Goal: Task Accomplishment & Management: Manage account settings

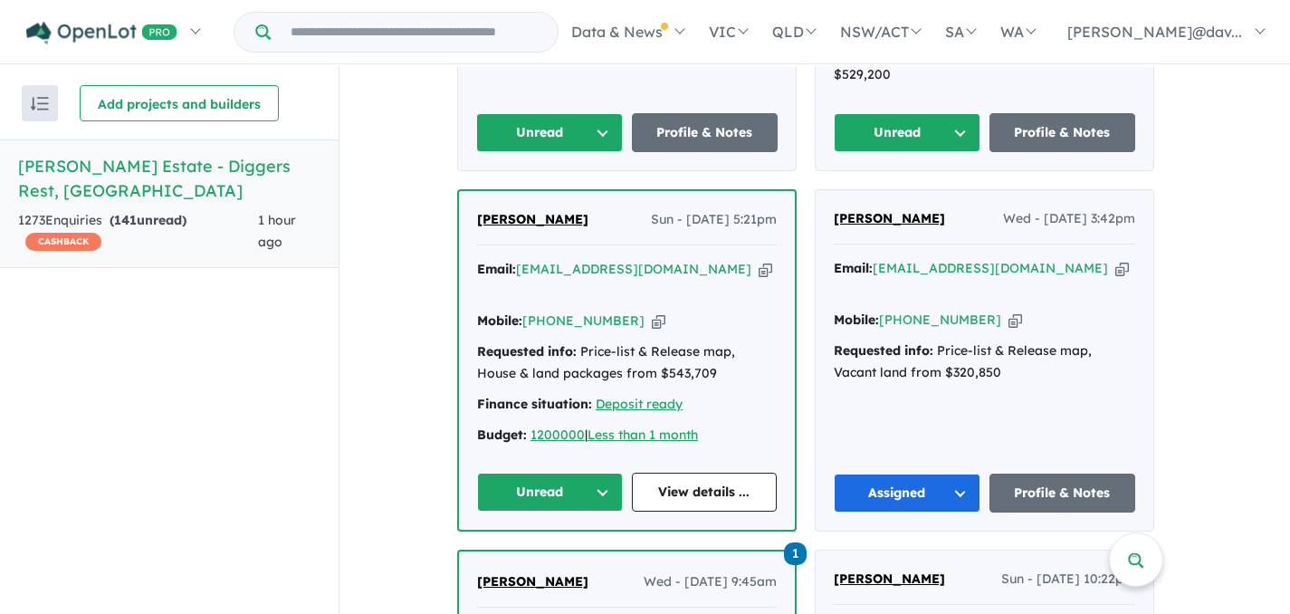
scroll to position [2172, 0]
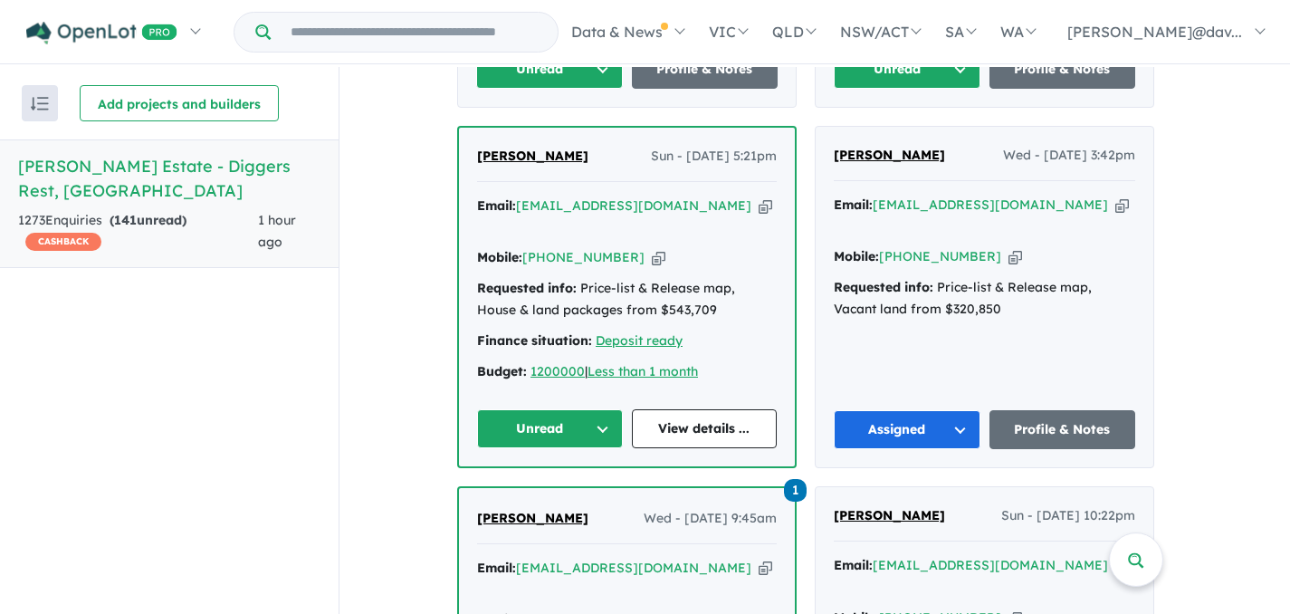
click at [604, 409] on button "Unread" at bounding box center [550, 428] width 146 height 39
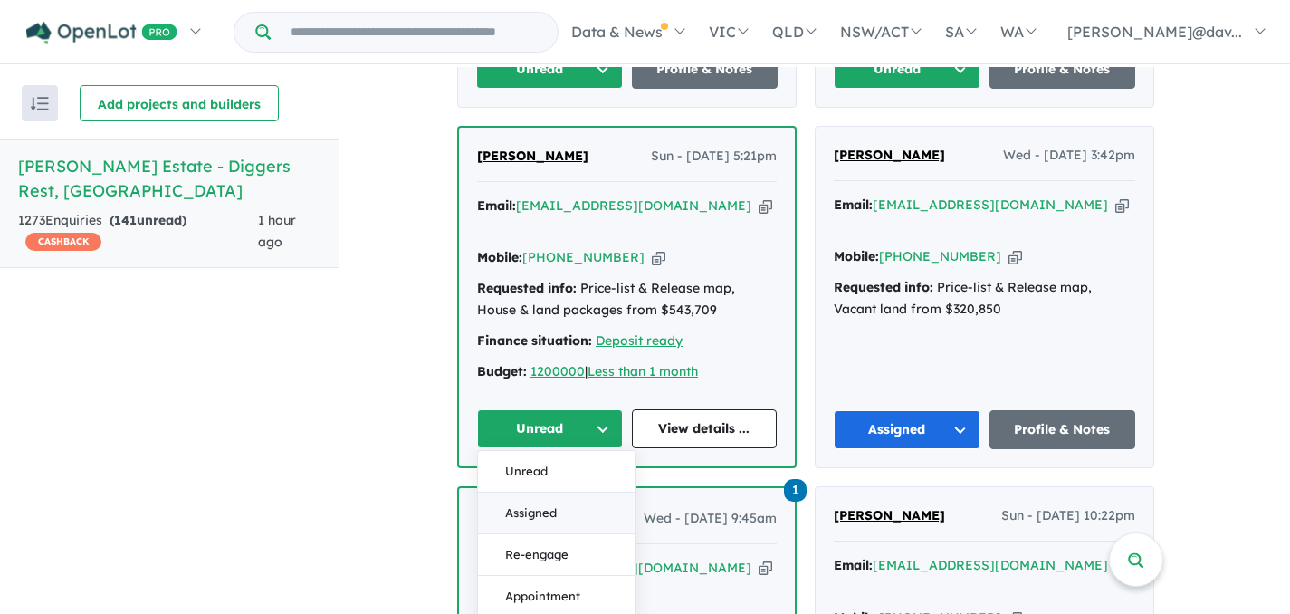
click at [552, 492] on button "Assigned" at bounding box center [556, 513] width 157 height 42
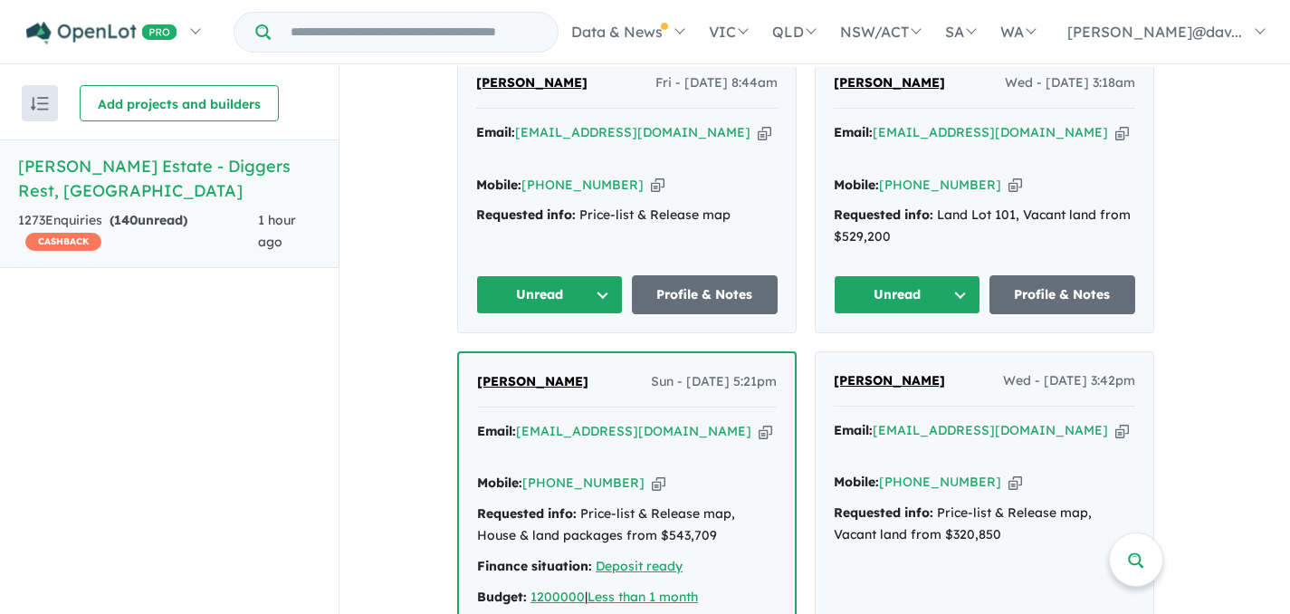
scroll to position [1918, 0]
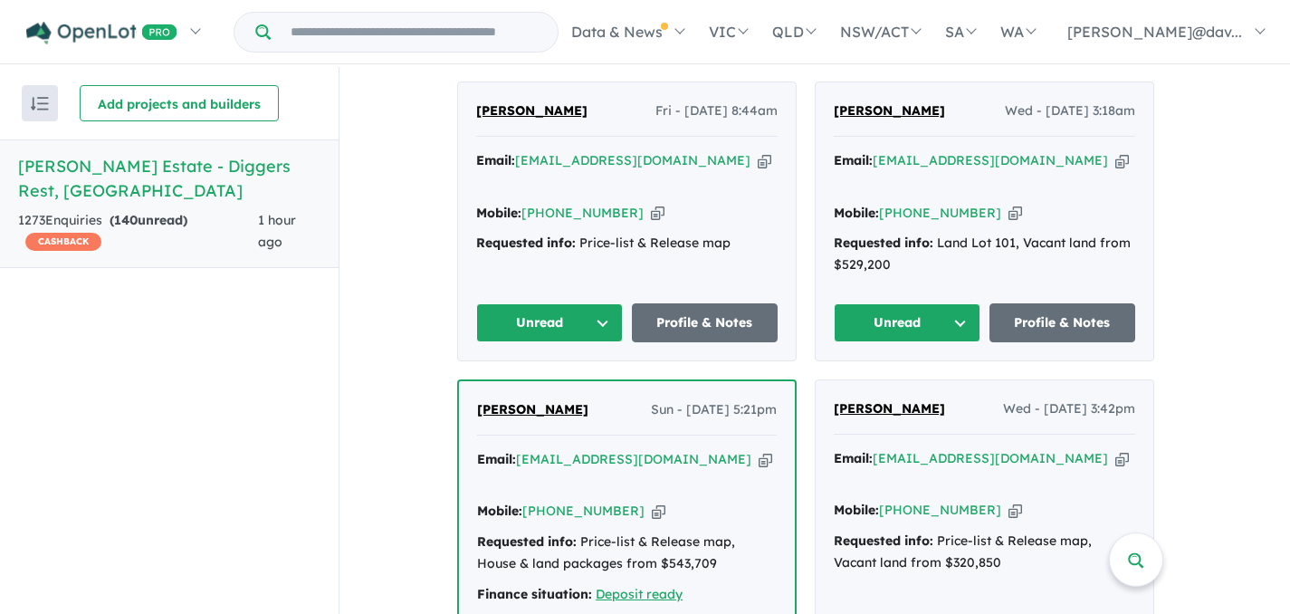
click at [964, 303] on button "Unread" at bounding box center [906, 322] width 147 height 39
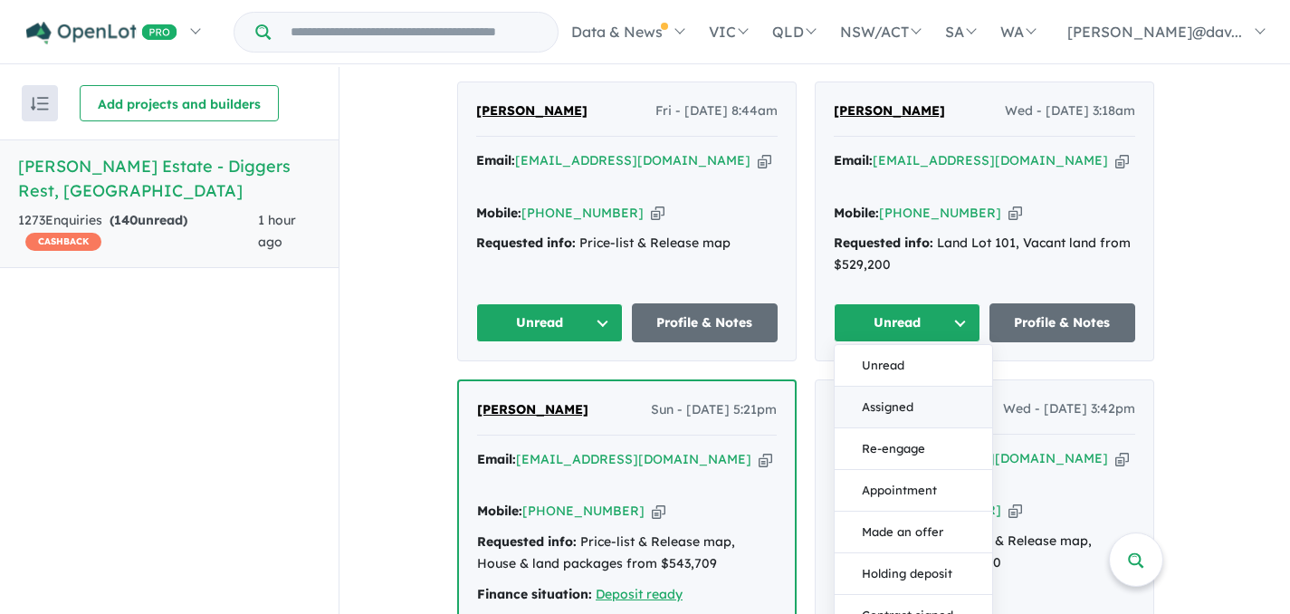
click at [898, 386] on button "Assigned" at bounding box center [912, 407] width 157 height 42
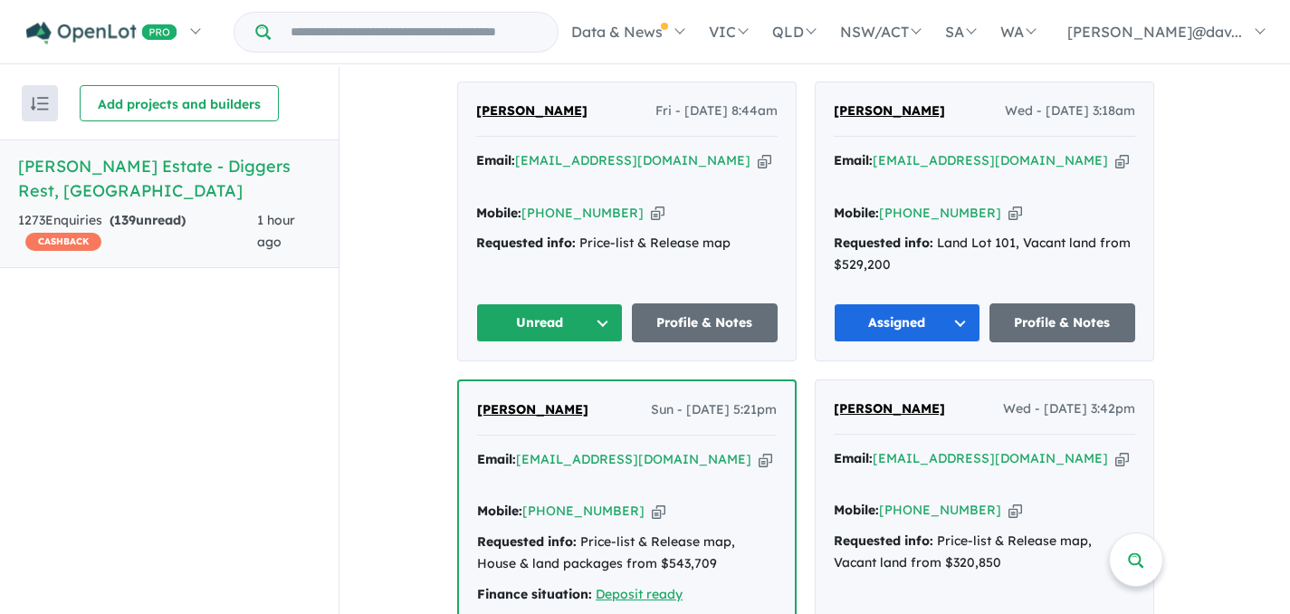
click at [606, 303] on button "Unread" at bounding box center [549, 322] width 147 height 39
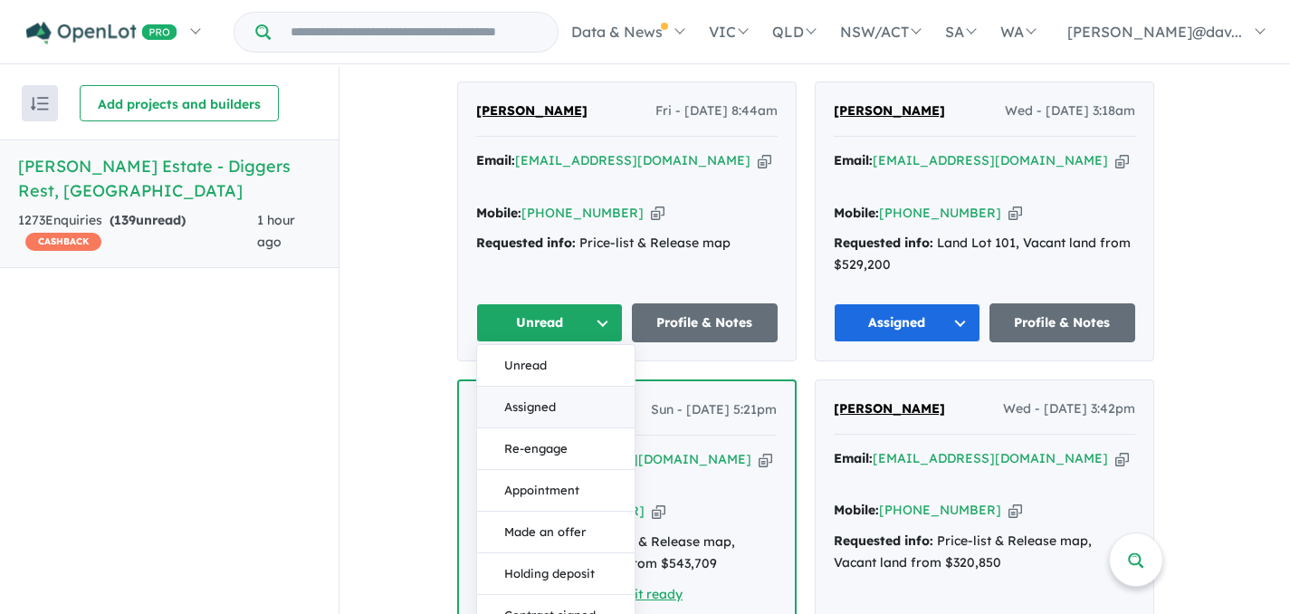
click at [557, 386] on button "Assigned" at bounding box center [555, 407] width 157 height 42
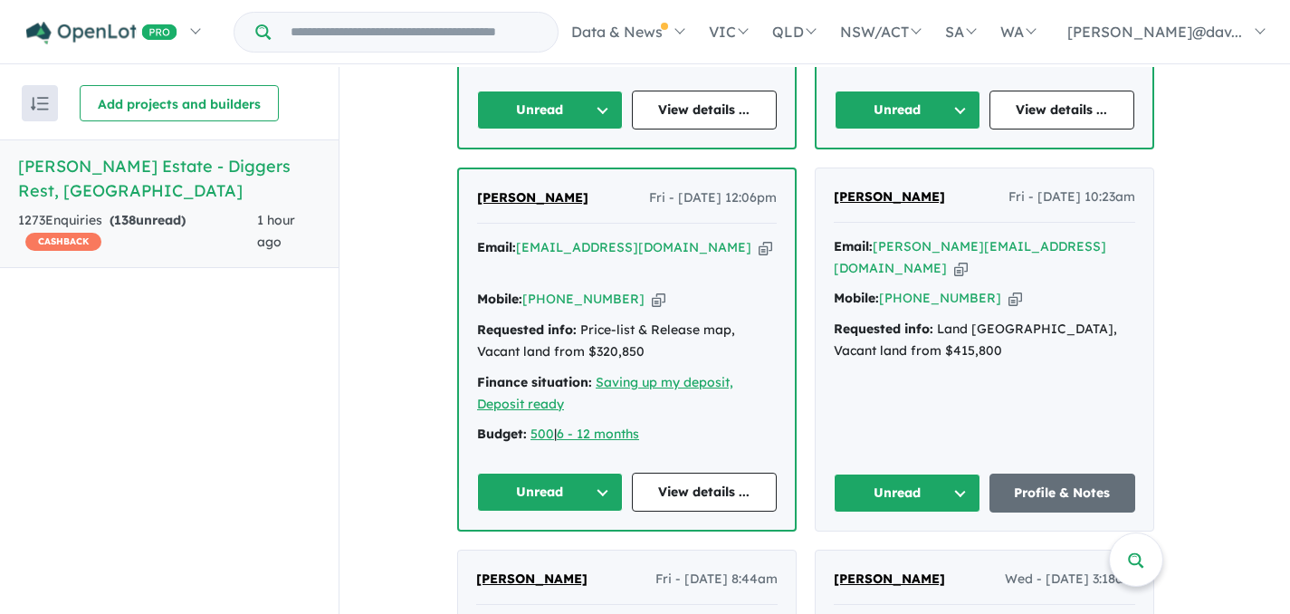
scroll to position [1448, 0]
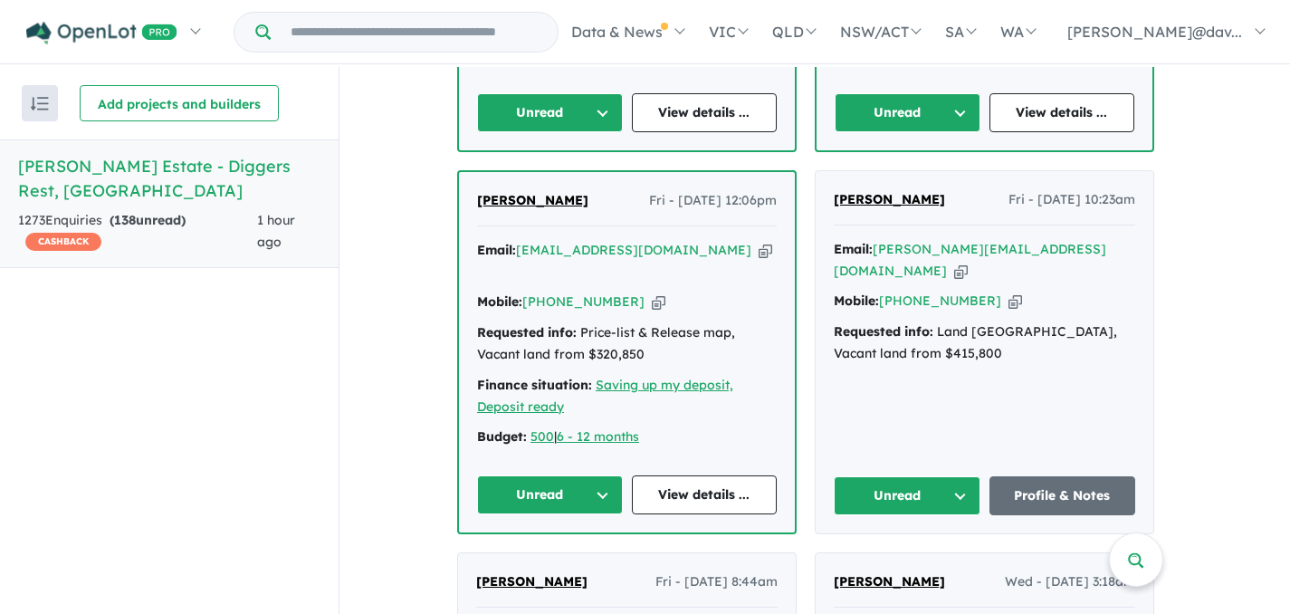
click at [965, 476] on button "Unread" at bounding box center [906, 495] width 147 height 39
click at [897, 559] on button "Assigned" at bounding box center [912, 580] width 157 height 42
click at [606, 475] on button "Unread" at bounding box center [550, 494] width 146 height 39
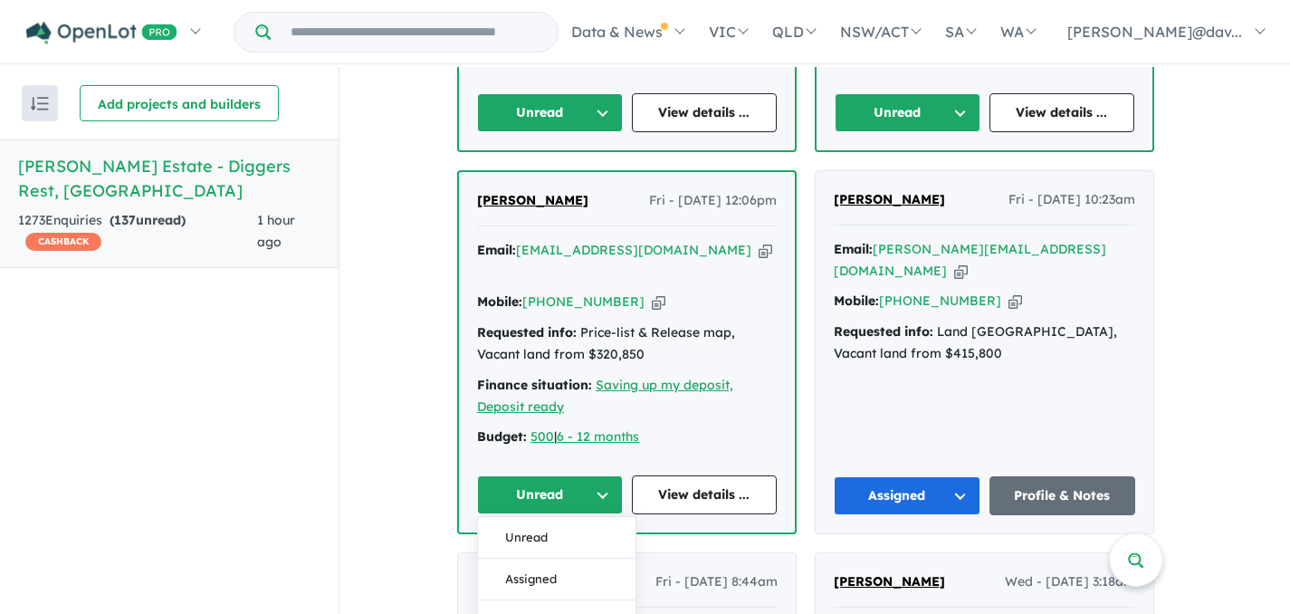
click at [606, 475] on button "Unread" at bounding box center [550, 494] width 146 height 39
click at [537, 558] on button "Assigned" at bounding box center [556, 579] width 157 height 42
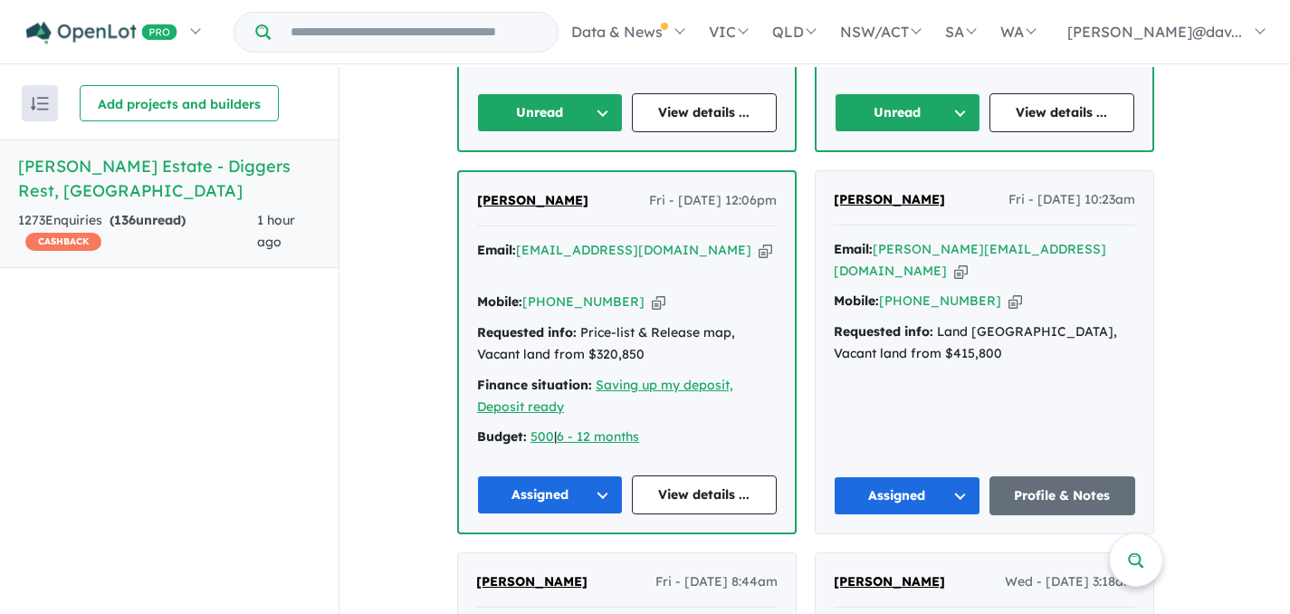
click at [607, 104] on button "Unread" at bounding box center [550, 112] width 146 height 39
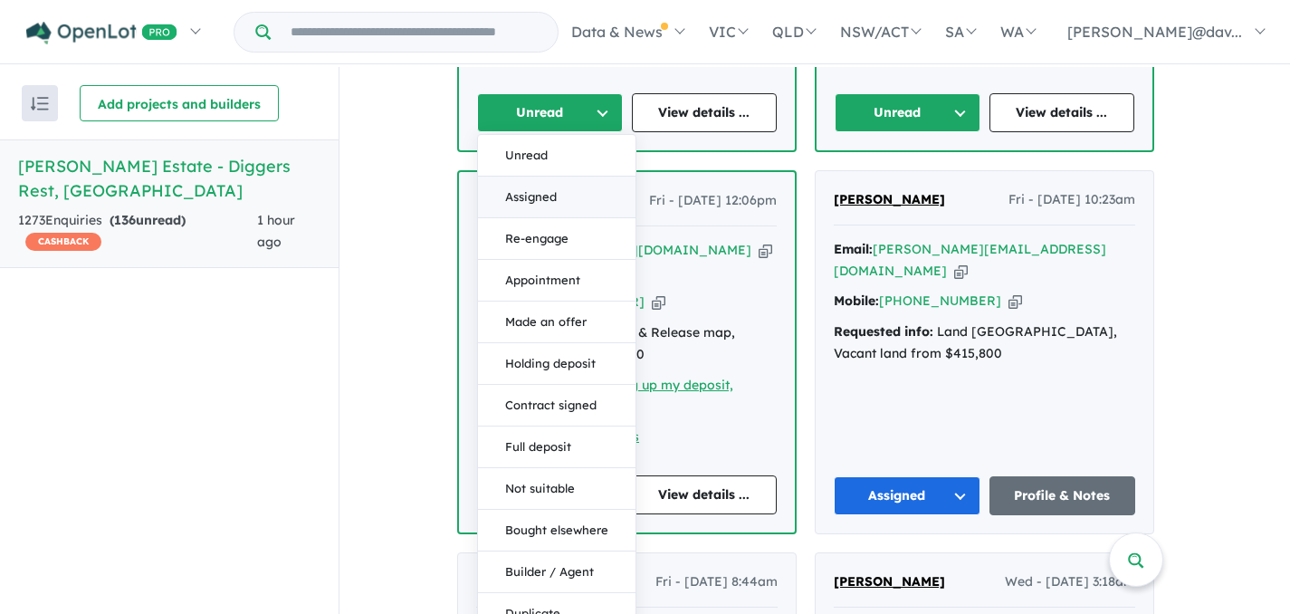
click at [548, 196] on button "Assigned" at bounding box center [556, 197] width 157 height 42
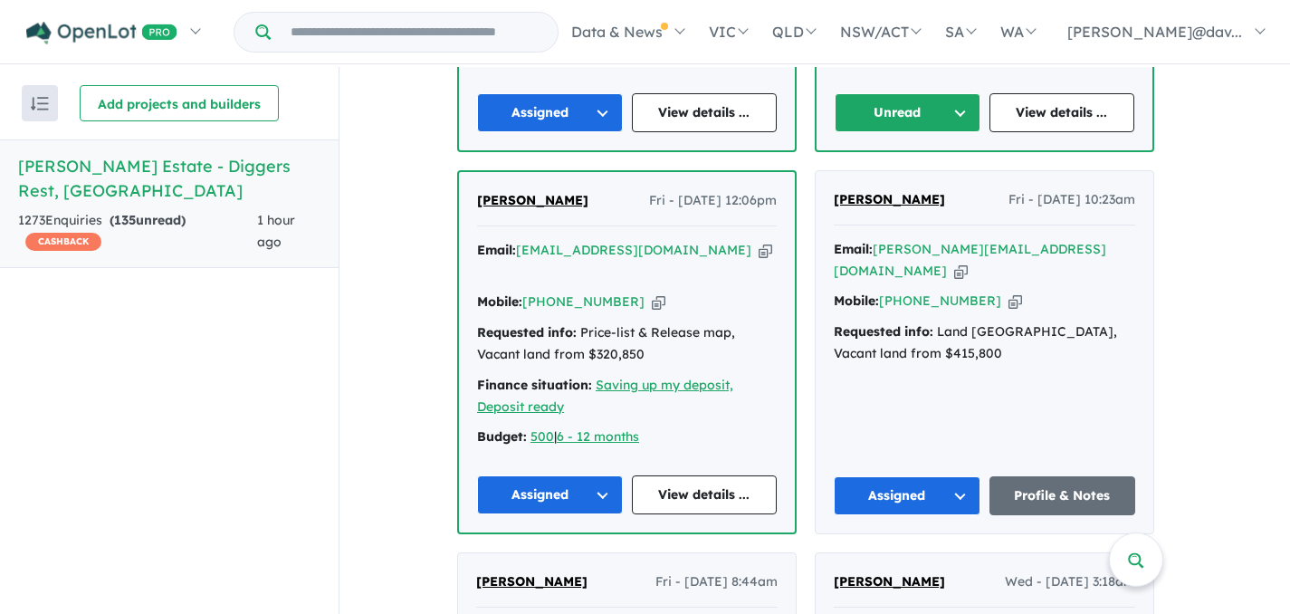
click at [965, 108] on button "Unread" at bounding box center [907, 112] width 146 height 39
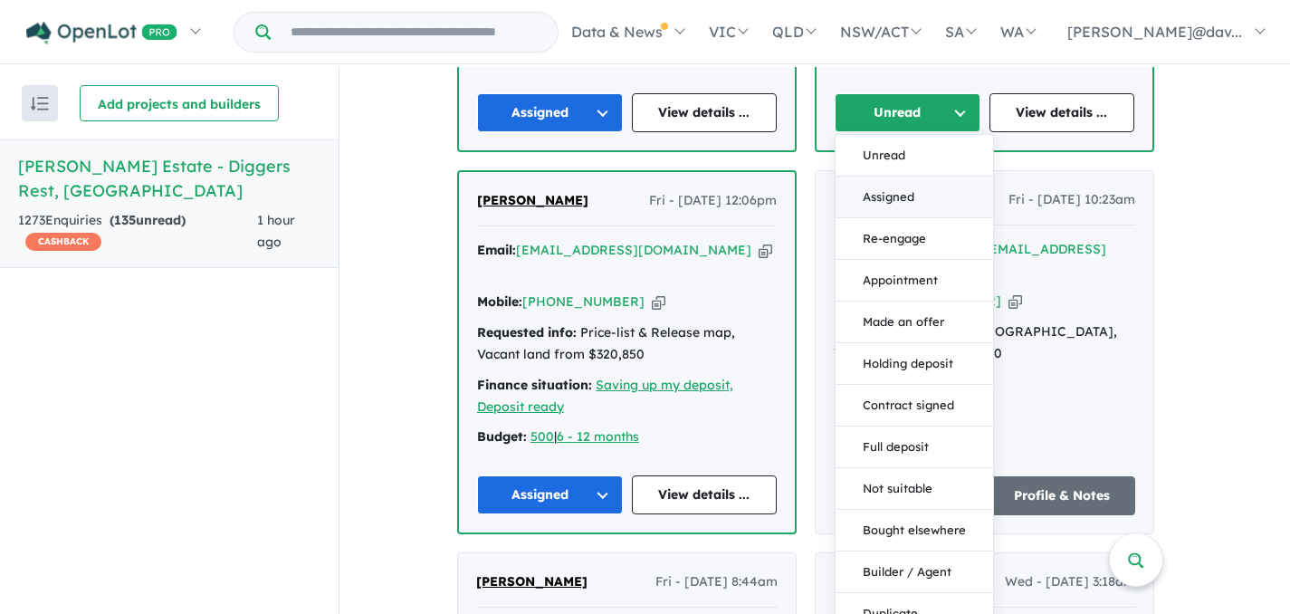
click at [908, 193] on button "Assigned" at bounding box center [913, 197] width 157 height 42
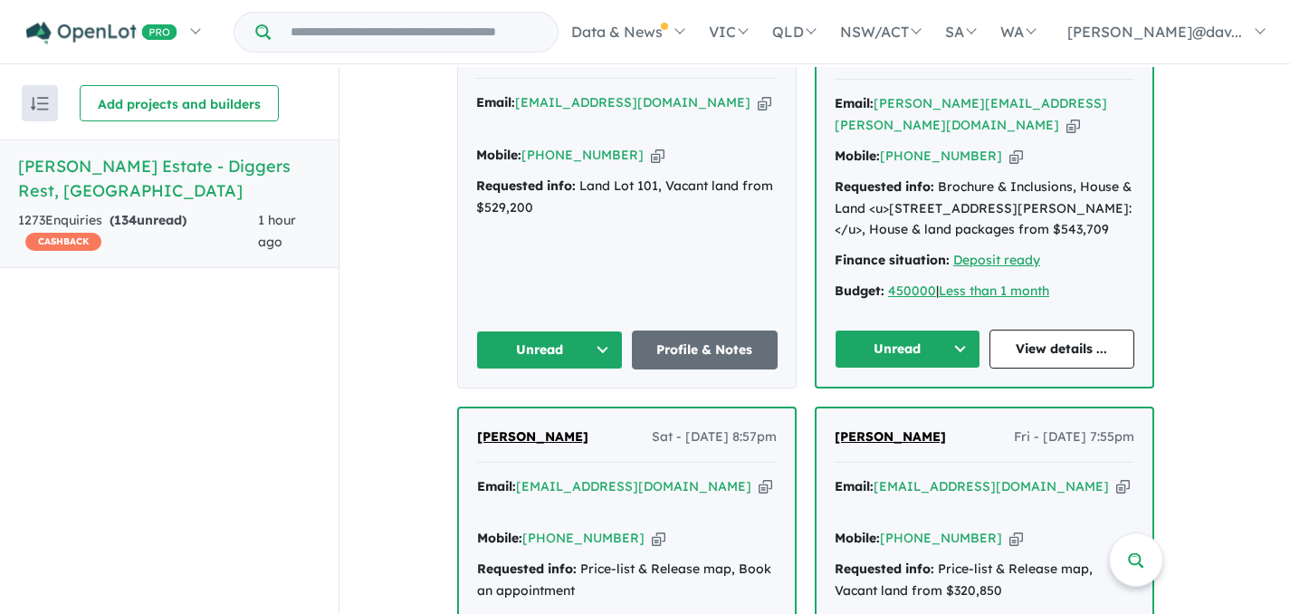
scroll to position [833, 0]
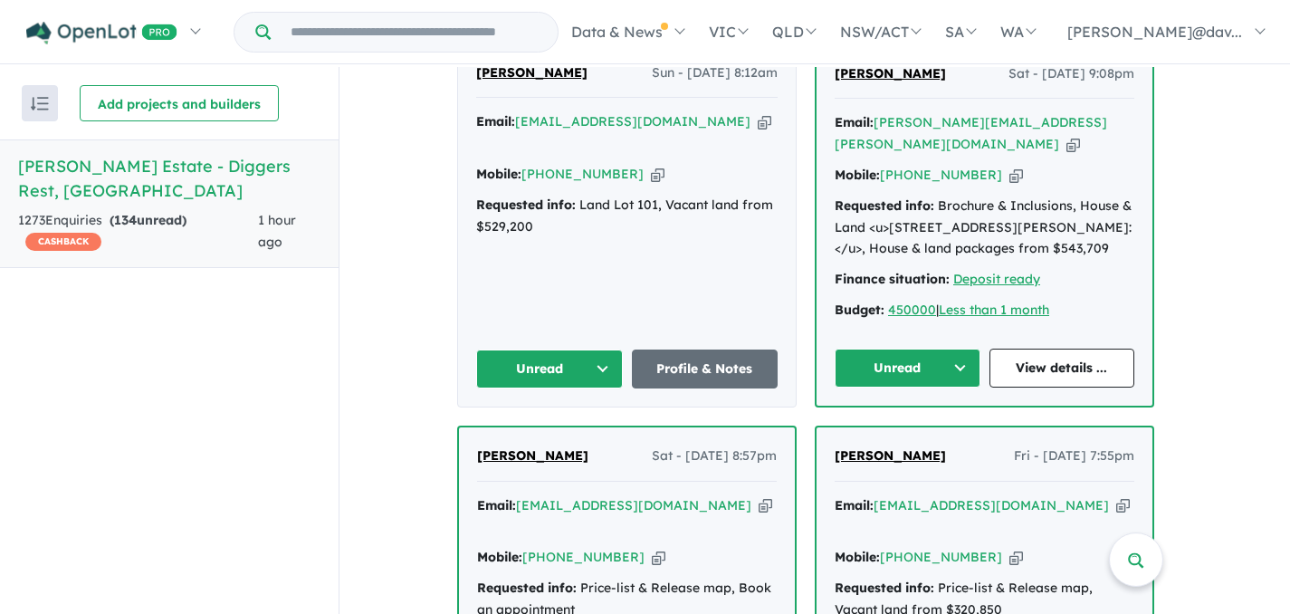
click at [966, 361] on button "Unread" at bounding box center [907, 367] width 146 height 39
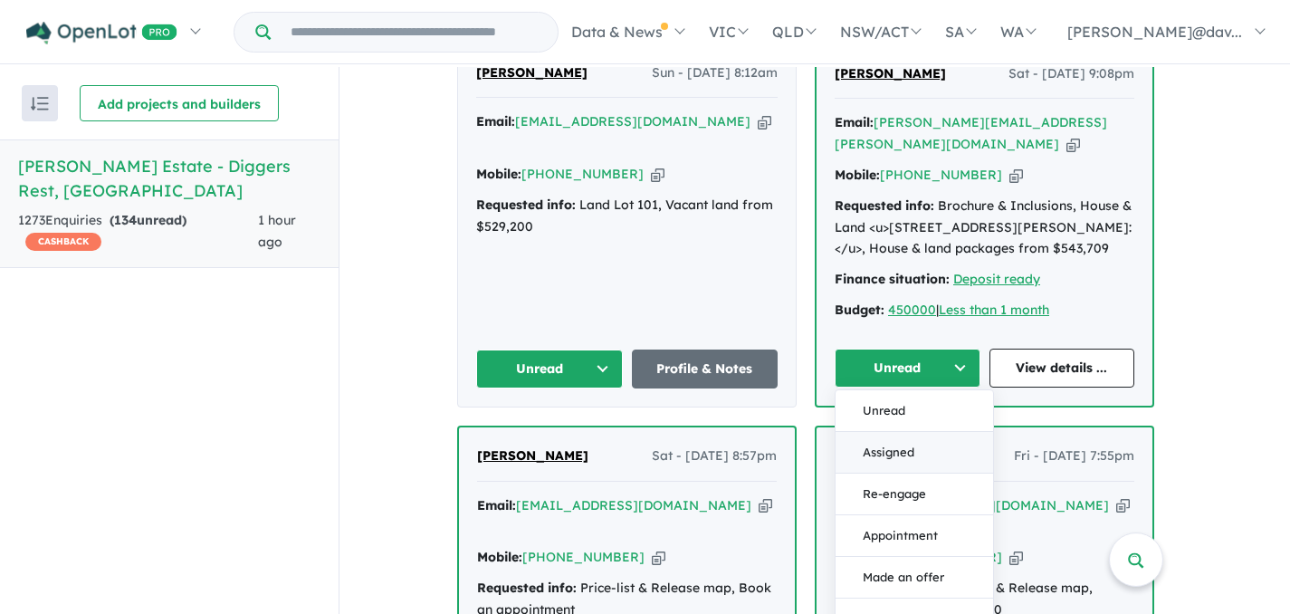
click at [886, 443] on button "Assigned" at bounding box center [913, 453] width 157 height 42
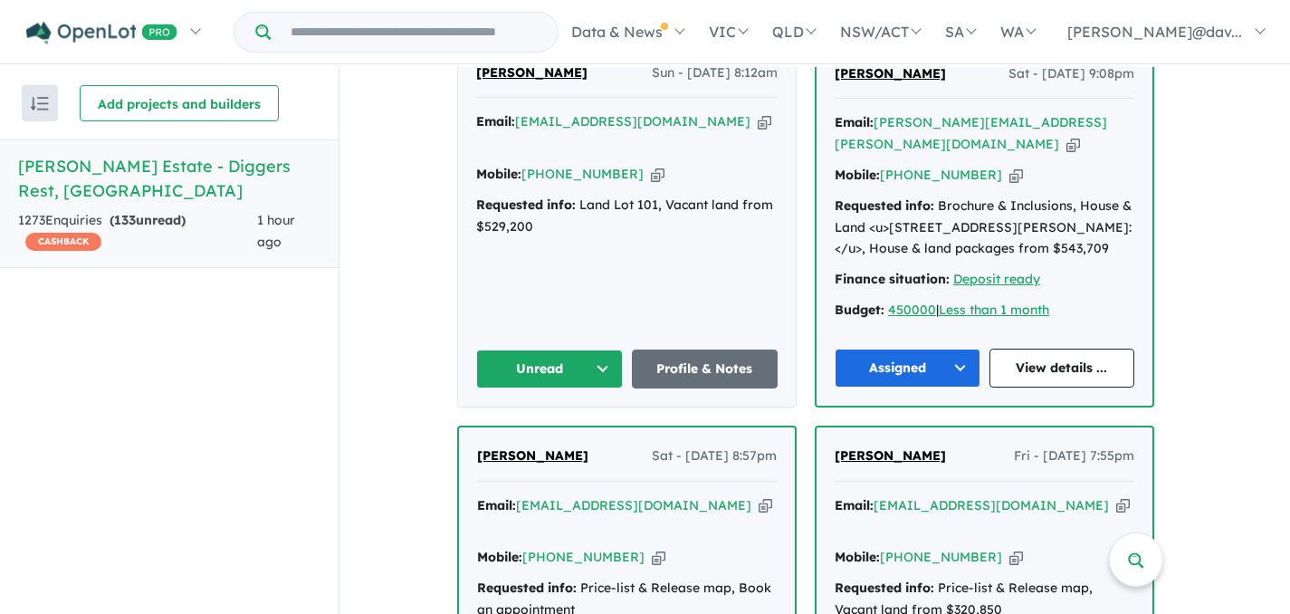
click at [606, 355] on button "Unread" at bounding box center [549, 368] width 147 height 39
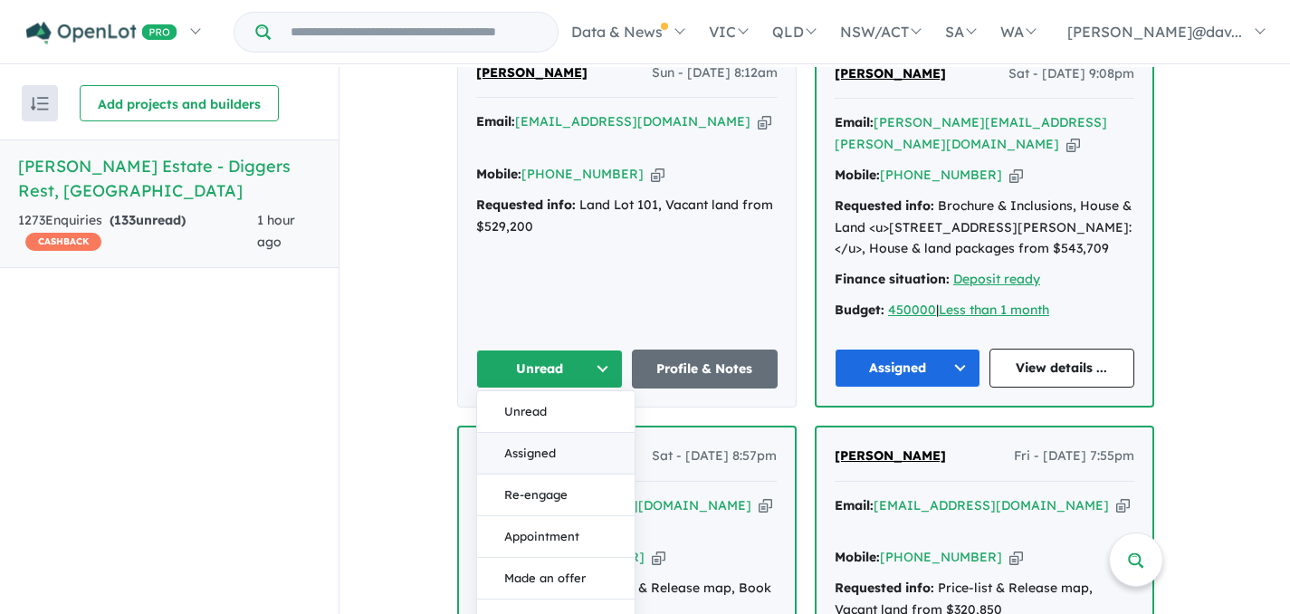
click at [539, 448] on button "Assigned" at bounding box center [555, 454] width 157 height 42
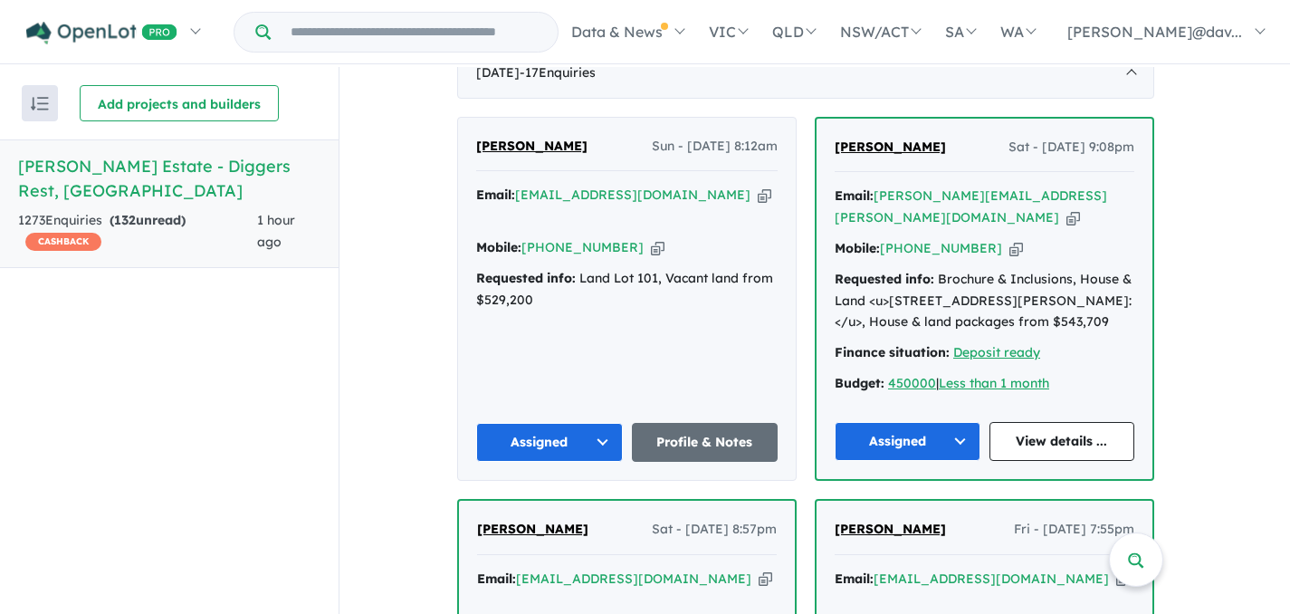
scroll to position [688, 0]
